Goal: Task Accomplishment & Management: Manage account settings

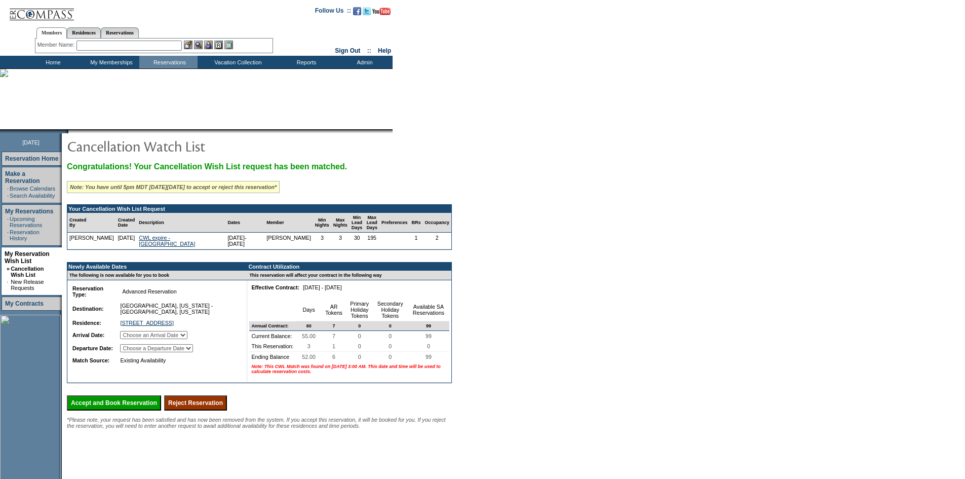
click at [214, 408] on input "Reject Reservation" at bounding box center [195, 402] width 63 height 15
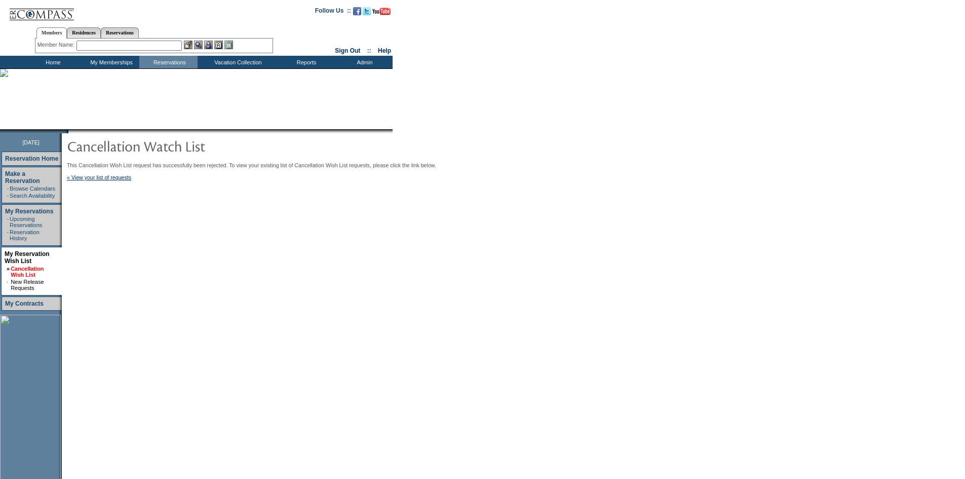
click at [24, 266] on link "Cancellation Wish List" at bounding box center [27, 272] width 33 height 12
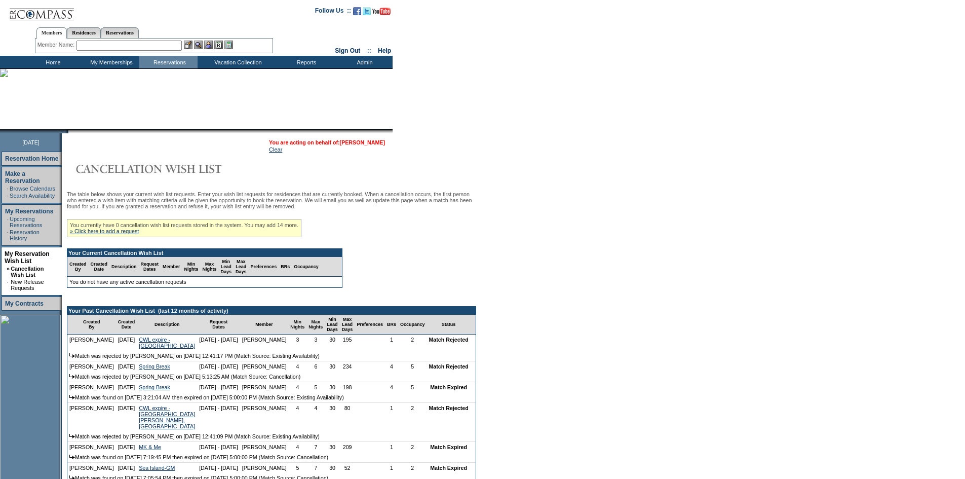
click at [379, 142] on link "Gail Scurry" at bounding box center [362, 142] width 45 height 6
